Goal: Check status: Check status

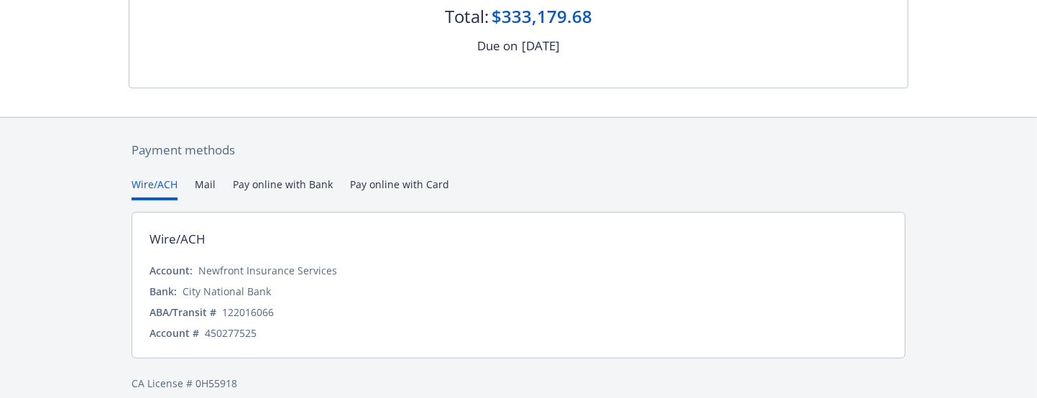
scroll to position [655, 0]
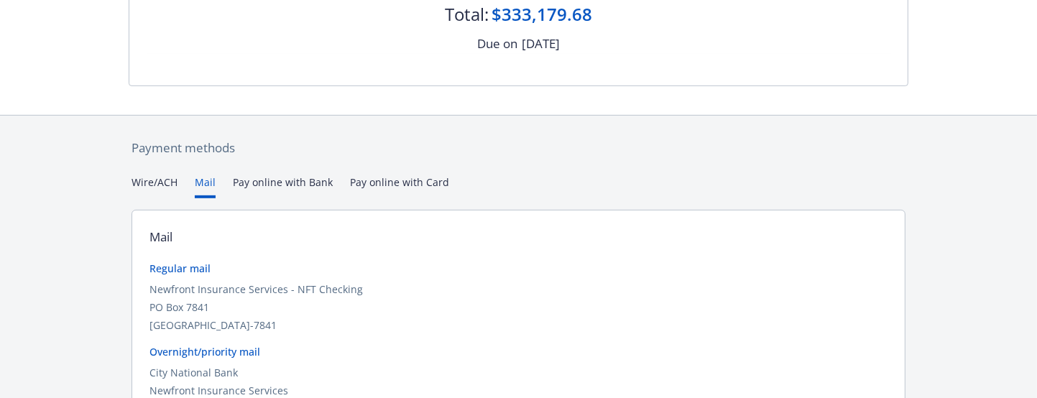
click at [205, 175] on button "Mail" at bounding box center [205, 187] width 21 height 24
